Goal: Check status: Check status

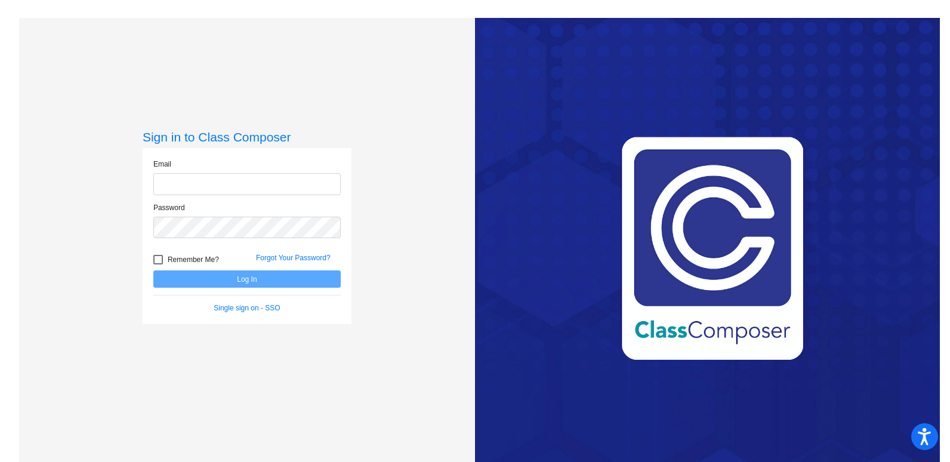
type input "[EMAIL_ADDRESS][PERSON_NAME][DOMAIN_NAME]"
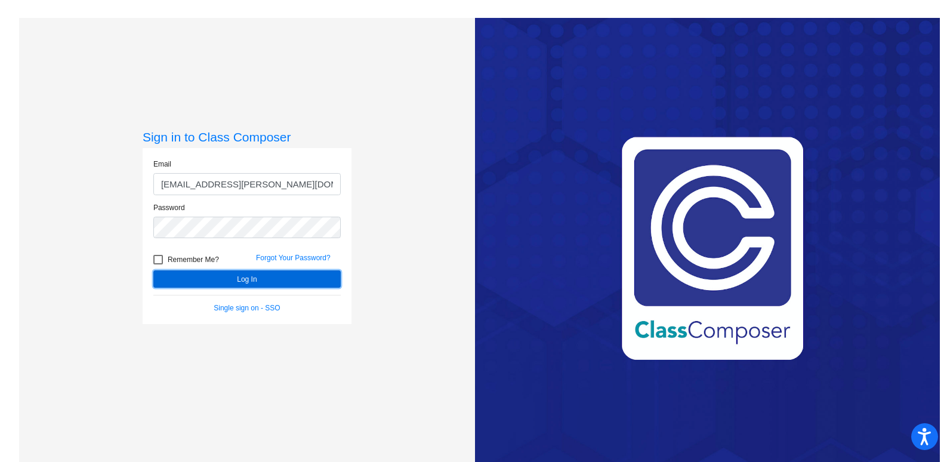
click at [278, 280] on button "Log In" at bounding box center [246, 278] width 187 height 17
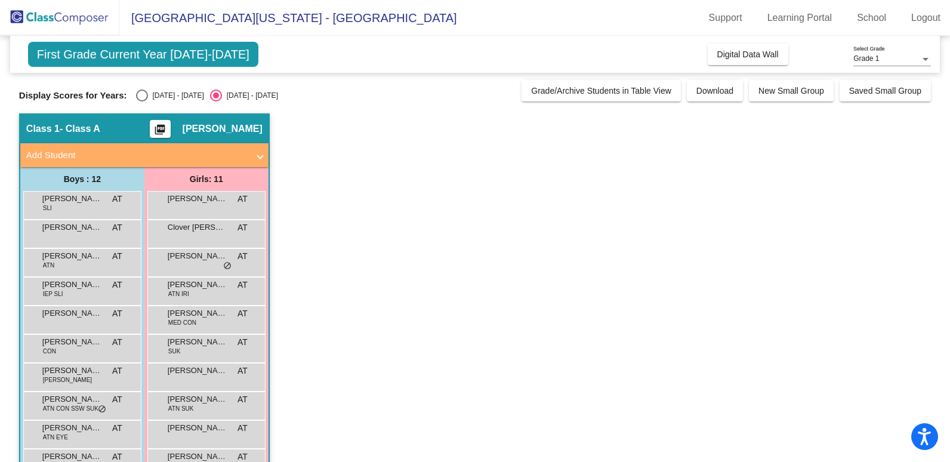
click at [148, 95] on div "[DATE] - [DATE]" at bounding box center [176, 95] width 56 height 11
click at [142, 101] on input "[DATE] - [DATE]" at bounding box center [141, 101] width 1 height 1
radio input "true"
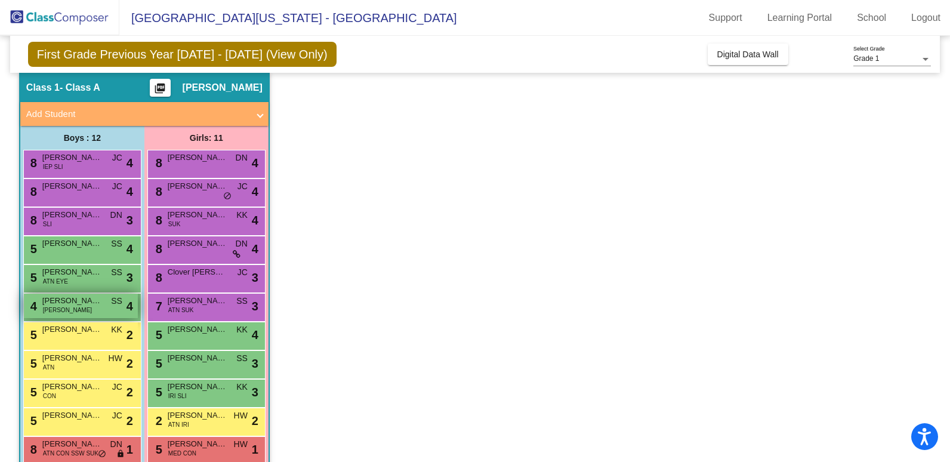
scroll to position [60, 0]
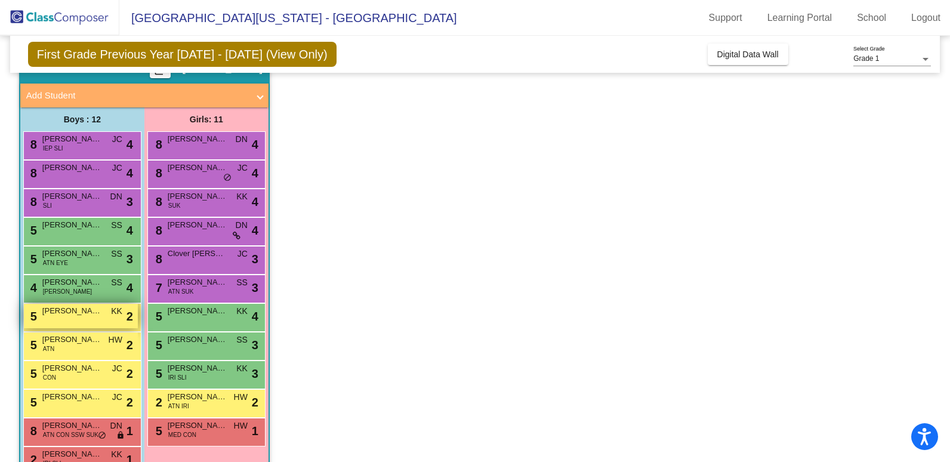
click at [97, 316] on span "[PERSON_NAME]" at bounding box center [72, 311] width 60 height 12
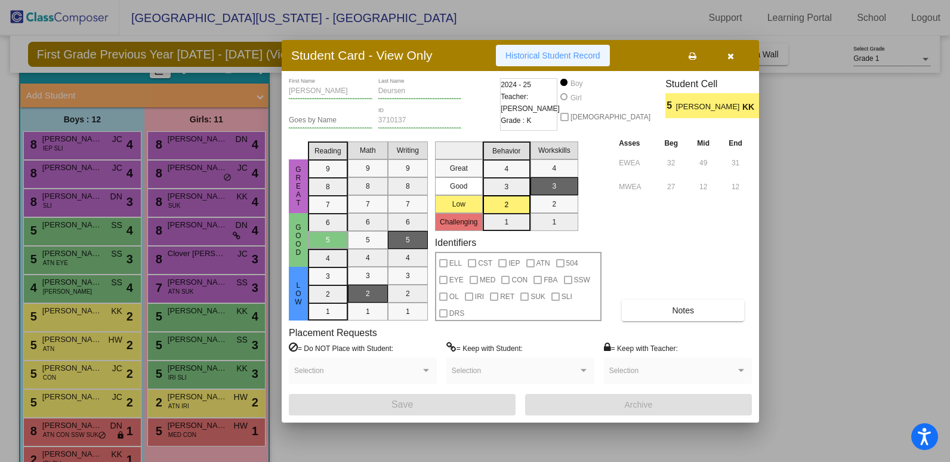
click at [591, 54] on span "Historical Student Record" at bounding box center [552, 56] width 95 height 10
